Goal: Navigation & Orientation: Understand site structure

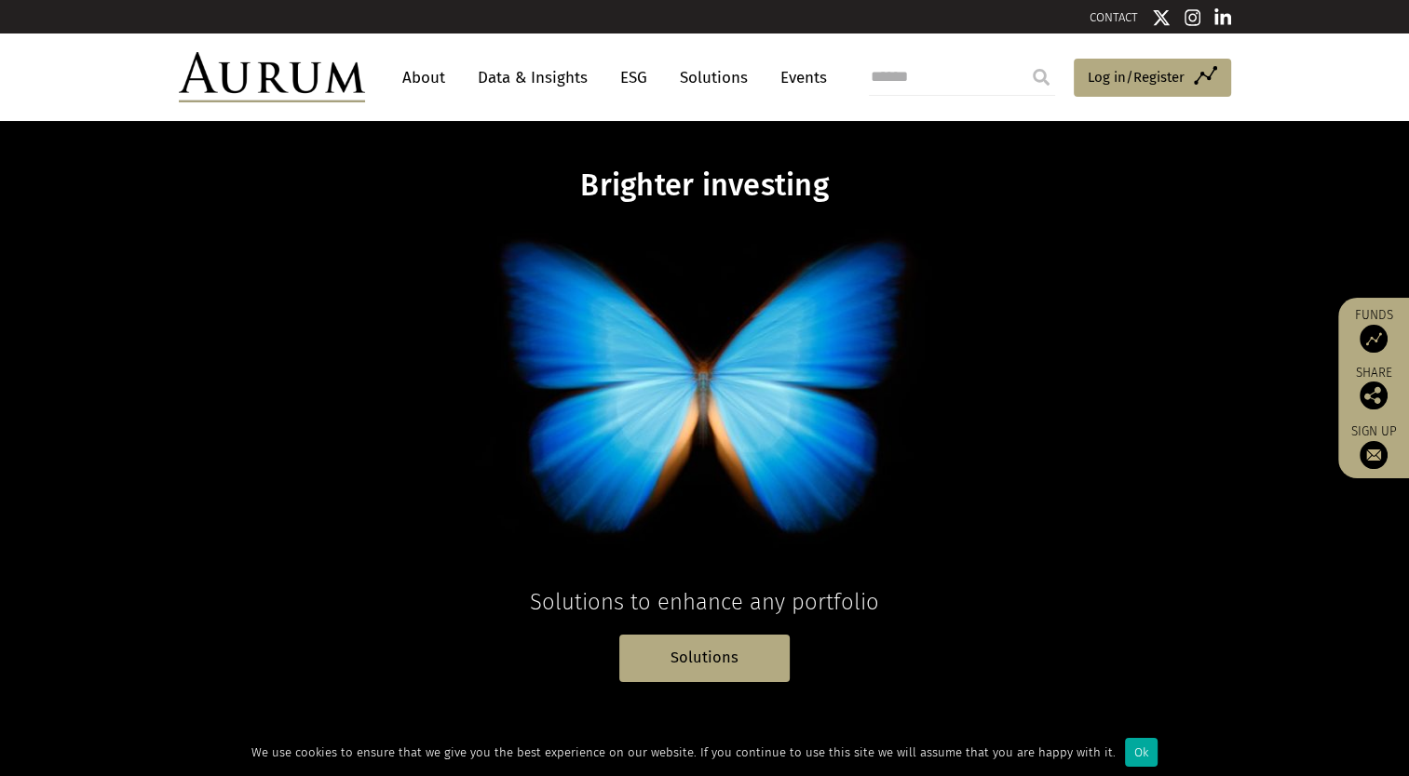
click at [408, 62] on link "About" at bounding box center [423, 78] width 61 height 34
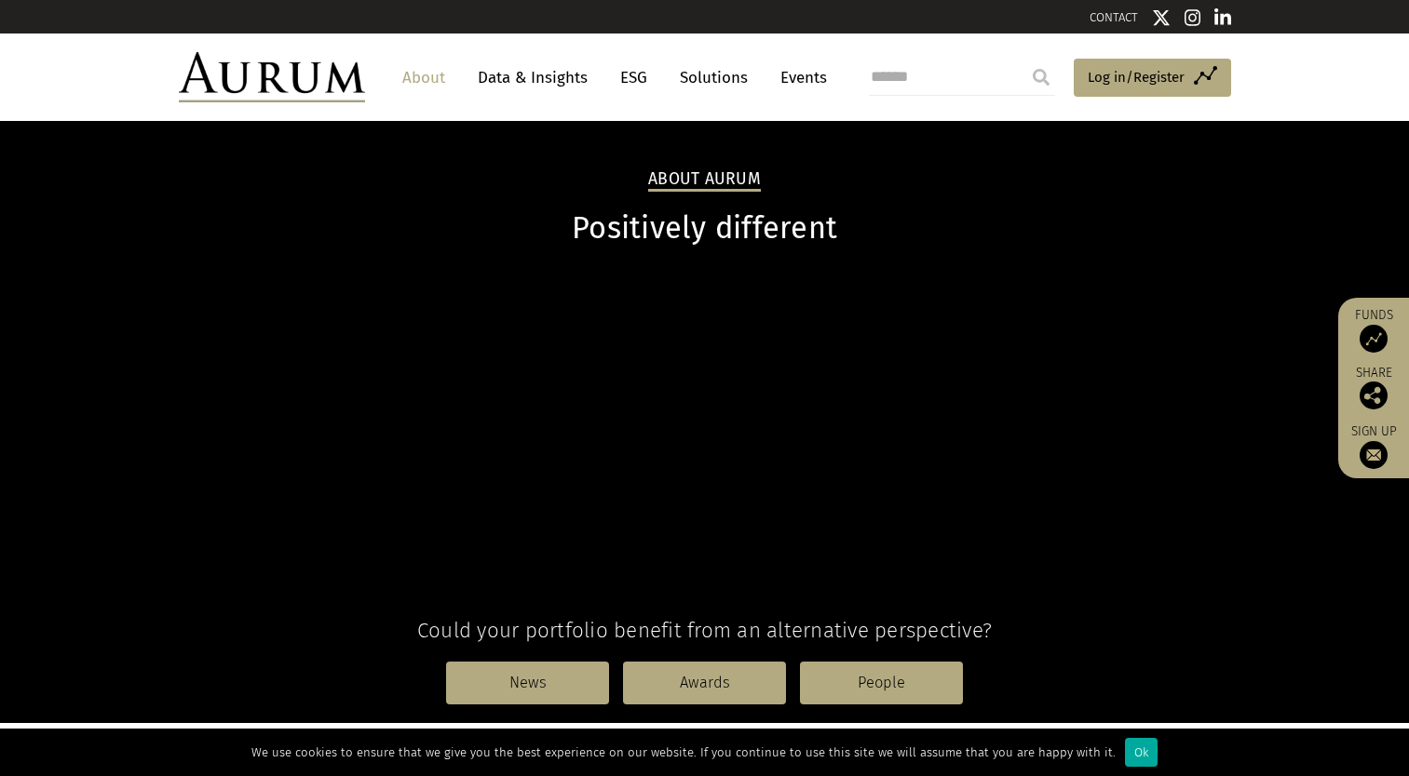
click at [498, 74] on link "Data & Insights" at bounding box center [532, 78] width 128 height 34
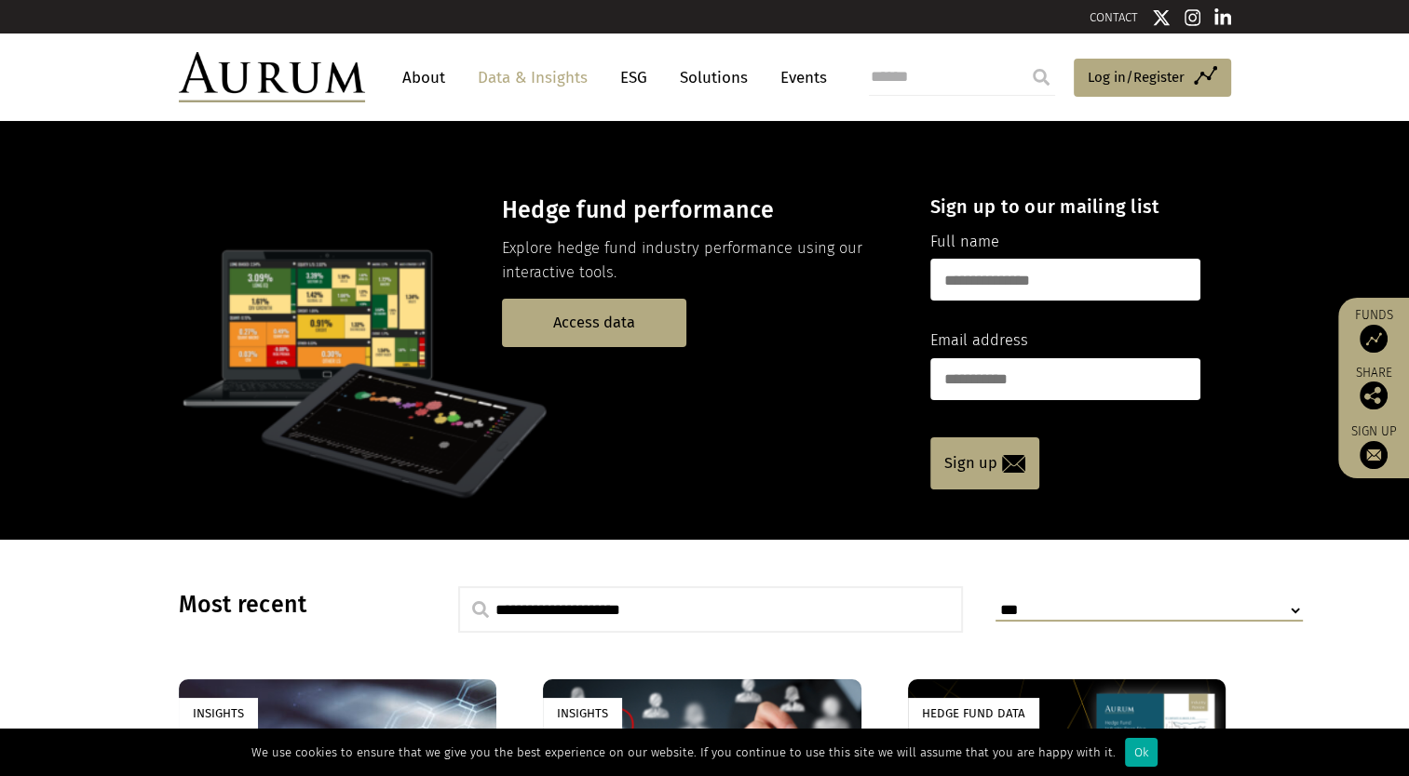
click at [627, 72] on link "ESG" at bounding box center [634, 78] width 46 height 34
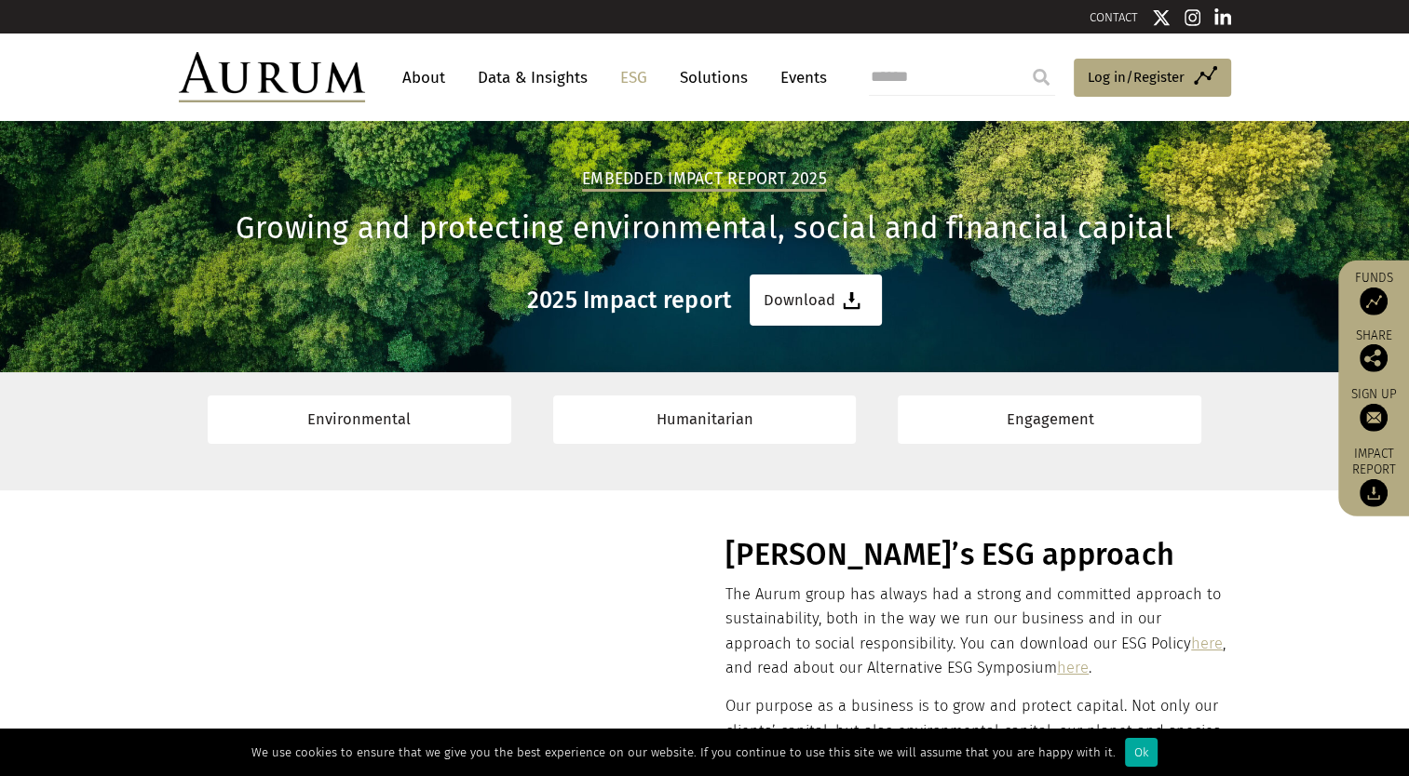
click at [732, 78] on link "Solutions" at bounding box center [713, 78] width 87 height 34
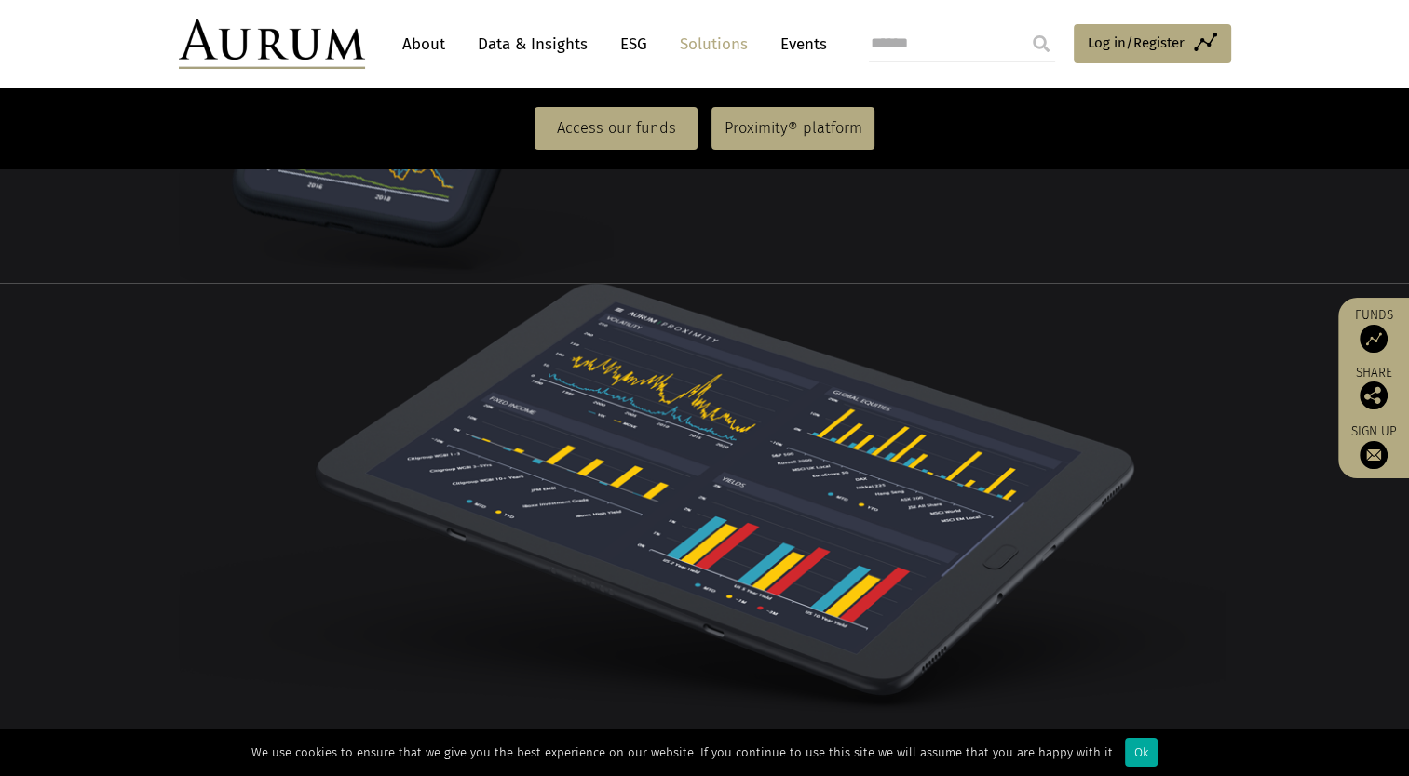
scroll to position [2666, 0]
